Goal: Find specific page/section: Find specific page/section

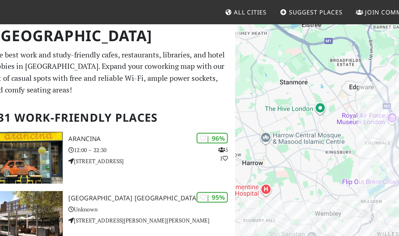
drag, startPoint x: 311, startPoint y: 127, endPoint x: 279, endPoint y: 39, distance: 93.9
click at [279, 33] on div "To navigate, press the arrow keys." at bounding box center [332, 133] width 133 height 236
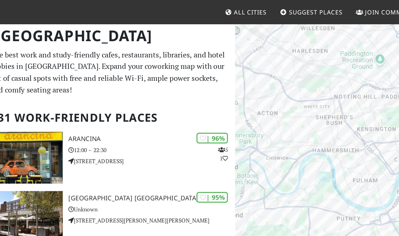
drag, startPoint x: 320, startPoint y: 128, endPoint x: 287, endPoint y: 38, distance: 95.6
click at [287, 38] on div "To navigate, press the arrow keys." at bounding box center [332, 133] width 133 height 236
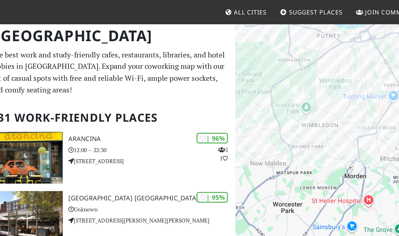
drag, startPoint x: 295, startPoint y: 133, endPoint x: 300, endPoint y: 59, distance: 74.1
click at [301, 58] on div "To navigate, press the arrow keys." at bounding box center [332, 133] width 133 height 236
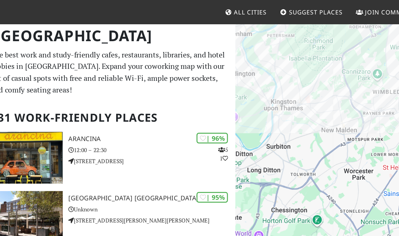
drag, startPoint x: 295, startPoint y: 106, endPoint x: 321, endPoint y: 95, distance: 28.0
click at [334, 98] on div "To navigate, press the arrow keys." at bounding box center [332, 133] width 133 height 236
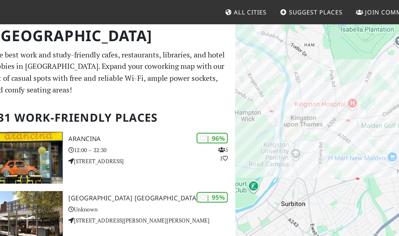
drag, startPoint x: 291, startPoint y: 70, endPoint x: 301, endPoint y: 80, distance: 13.9
click at [297, 81] on div "To navigate, press the arrow keys." at bounding box center [332, 133] width 133 height 236
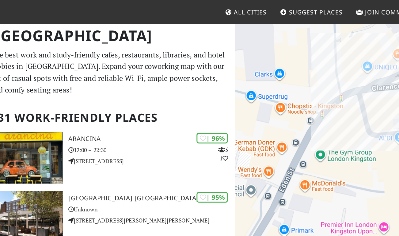
drag, startPoint x: 296, startPoint y: 79, endPoint x: 335, endPoint y: 105, distance: 46.4
click at [341, 107] on div "To navigate, press the arrow keys." at bounding box center [332, 133] width 133 height 236
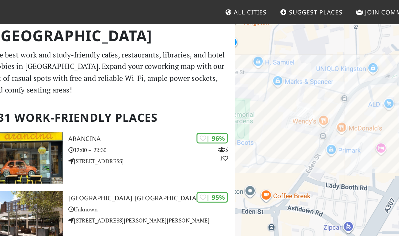
drag, startPoint x: 317, startPoint y: 104, endPoint x: 340, endPoint y: 67, distance: 43.9
click at [341, 65] on div "To navigate, press the arrow keys." at bounding box center [332, 133] width 133 height 236
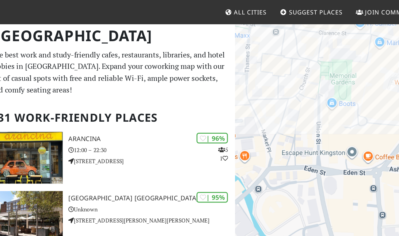
drag, startPoint x: 296, startPoint y: 98, endPoint x: 319, endPoint y: 80, distance: 29.6
click at [341, 87] on div "To navigate, press the arrow keys." at bounding box center [332, 133] width 133 height 236
click at [303, 75] on div "To navigate, press the arrow keys. [GEOGRAPHIC_DATA]" at bounding box center [332, 133] width 133 height 236
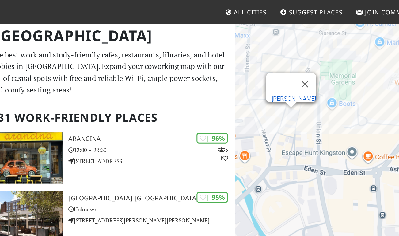
click at [302, 63] on link "[PERSON_NAME]" at bounding box center [305, 65] width 29 height 5
